Goal: Task Accomplishment & Management: Manage account settings

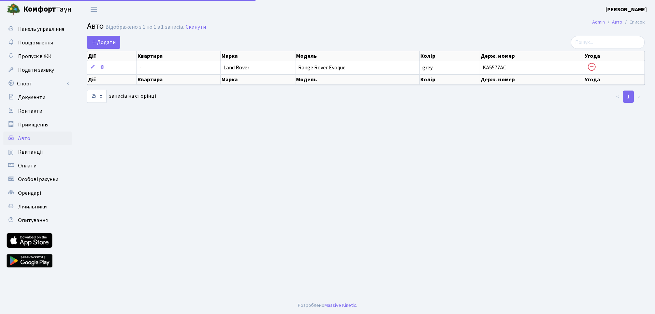
select select "25"
drag, startPoint x: 491, startPoint y: 298, endPoint x: 655, endPoint y: 301, distance: 163.8
click at [655, 279] on body "[PERSON_NAME] [PERSON_NAME] Мій обліковий запис Вийти Панель управління Повідом…" at bounding box center [327, 157] width 655 height 314
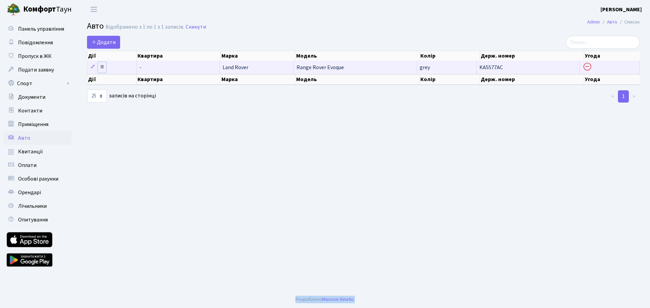
click at [102, 65] on icon at bounding box center [102, 66] width 5 height 5
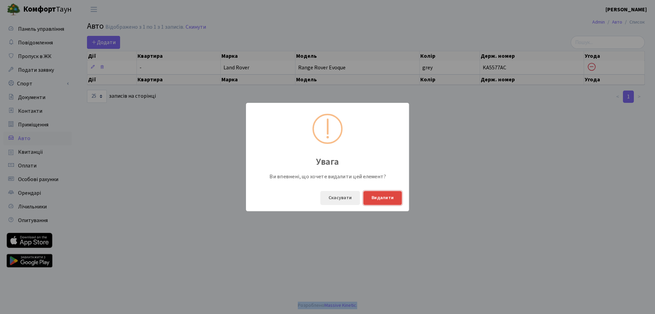
click at [393, 195] on button "Видалити" at bounding box center [382, 198] width 39 height 14
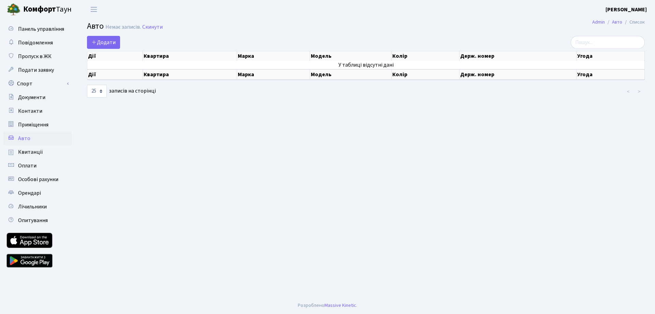
click at [352, 199] on main "Admin Авто Список [PERSON_NAME] записів. Скинути Додати Дії Квартира Марка [GEO…" at bounding box center [366, 158] width 578 height 278
select select "25"
